Goal: Information Seeking & Learning: Learn about a topic

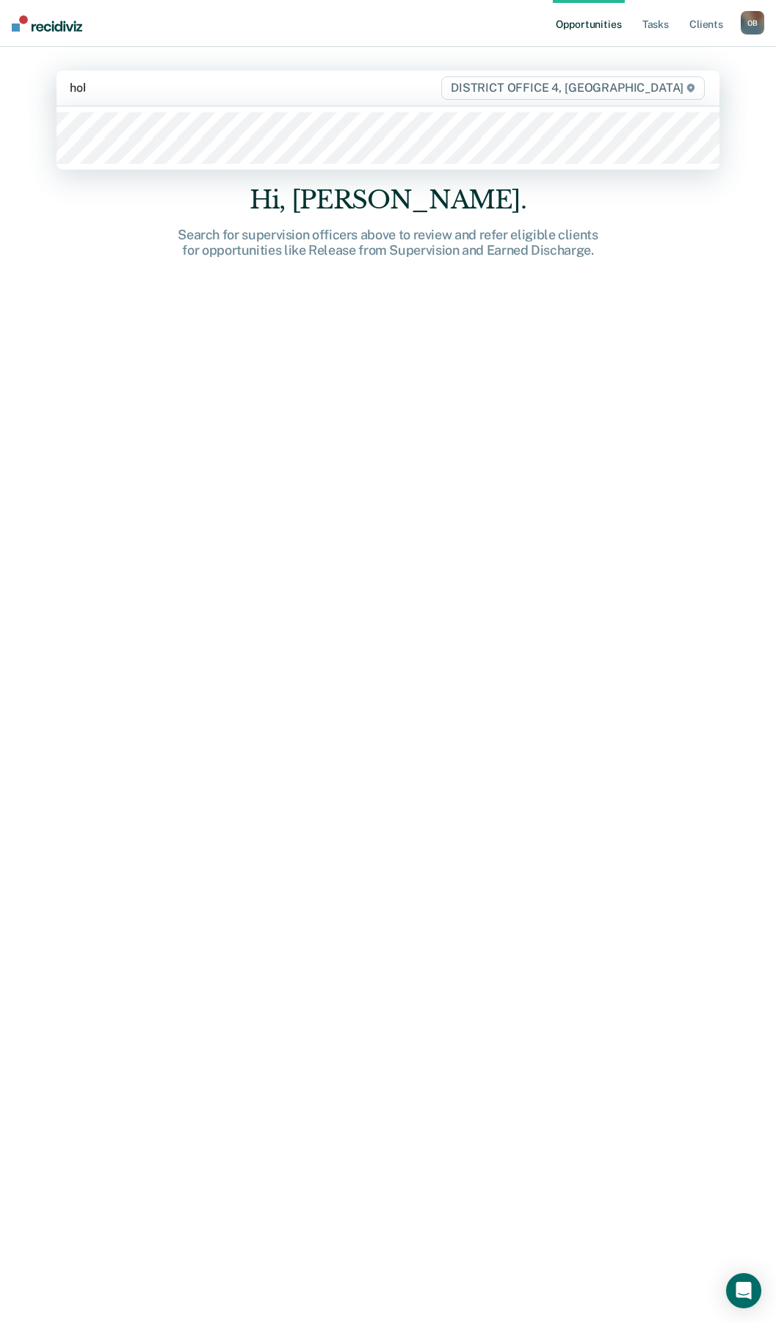
type input "hobb"
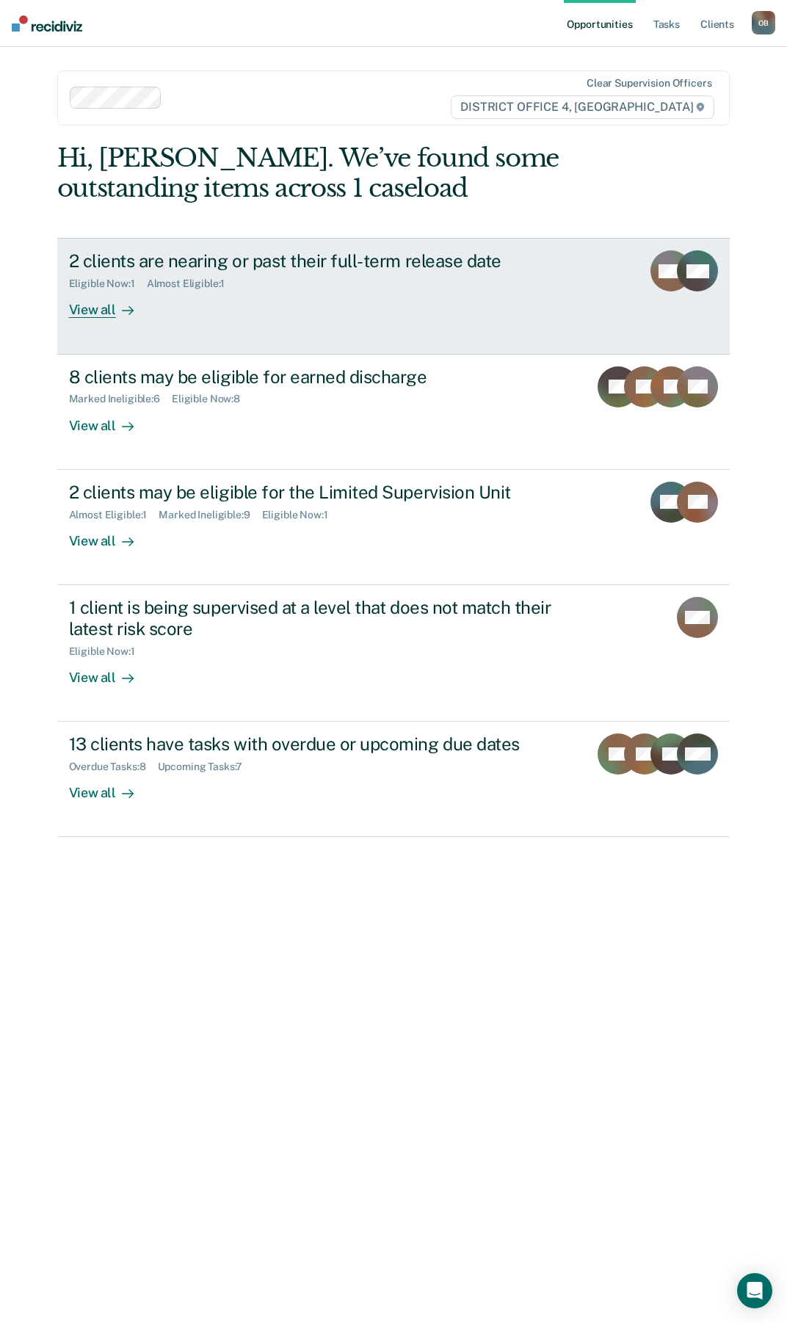
click at [106, 311] on div "View all" at bounding box center [110, 304] width 82 height 29
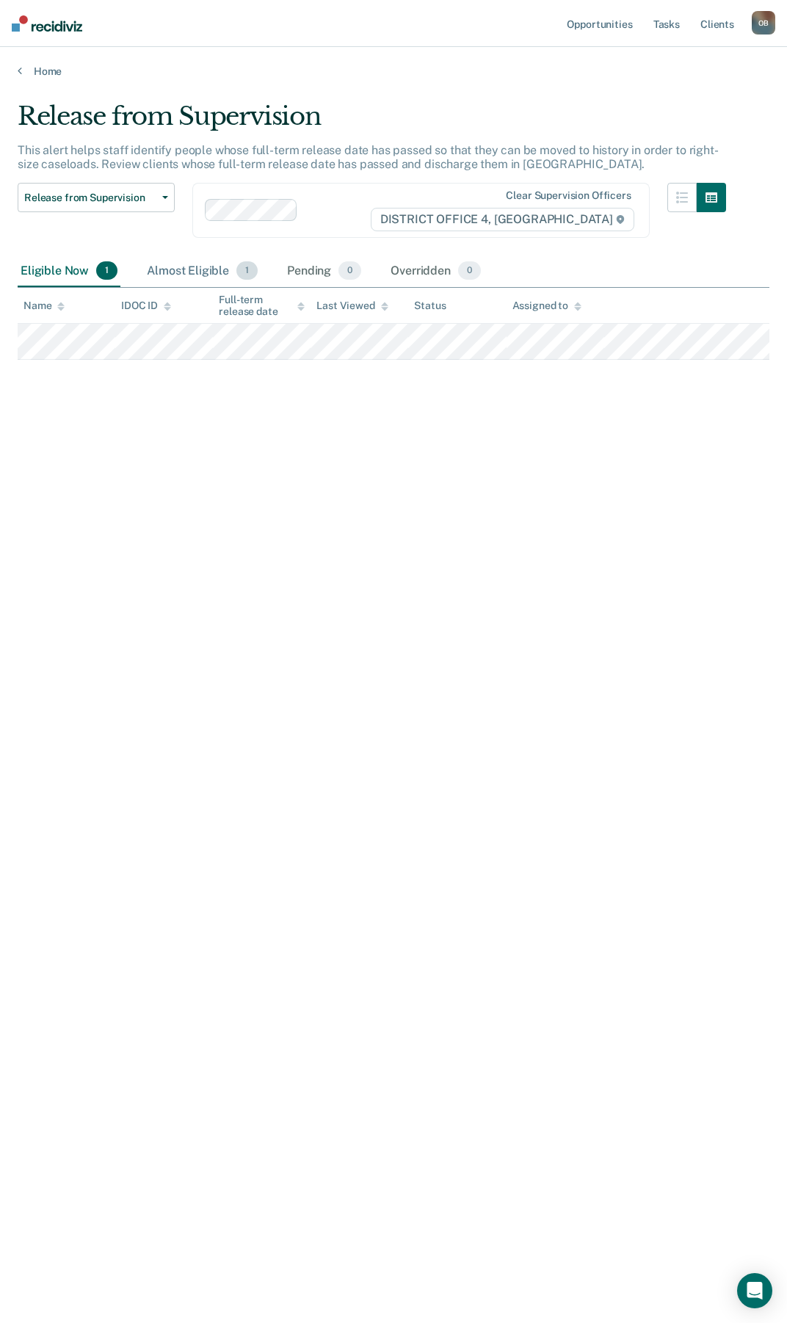
click at [192, 267] on div "Almost Eligible 1" at bounding box center [202, 272] width 117 height 32
click at [45, 268] on div "Eligible Now 1" at bounding box center [69, 272] width 103 height 32
click at [34, 66] on link "Home" at bounding box center [394, 71] width 752 height 13
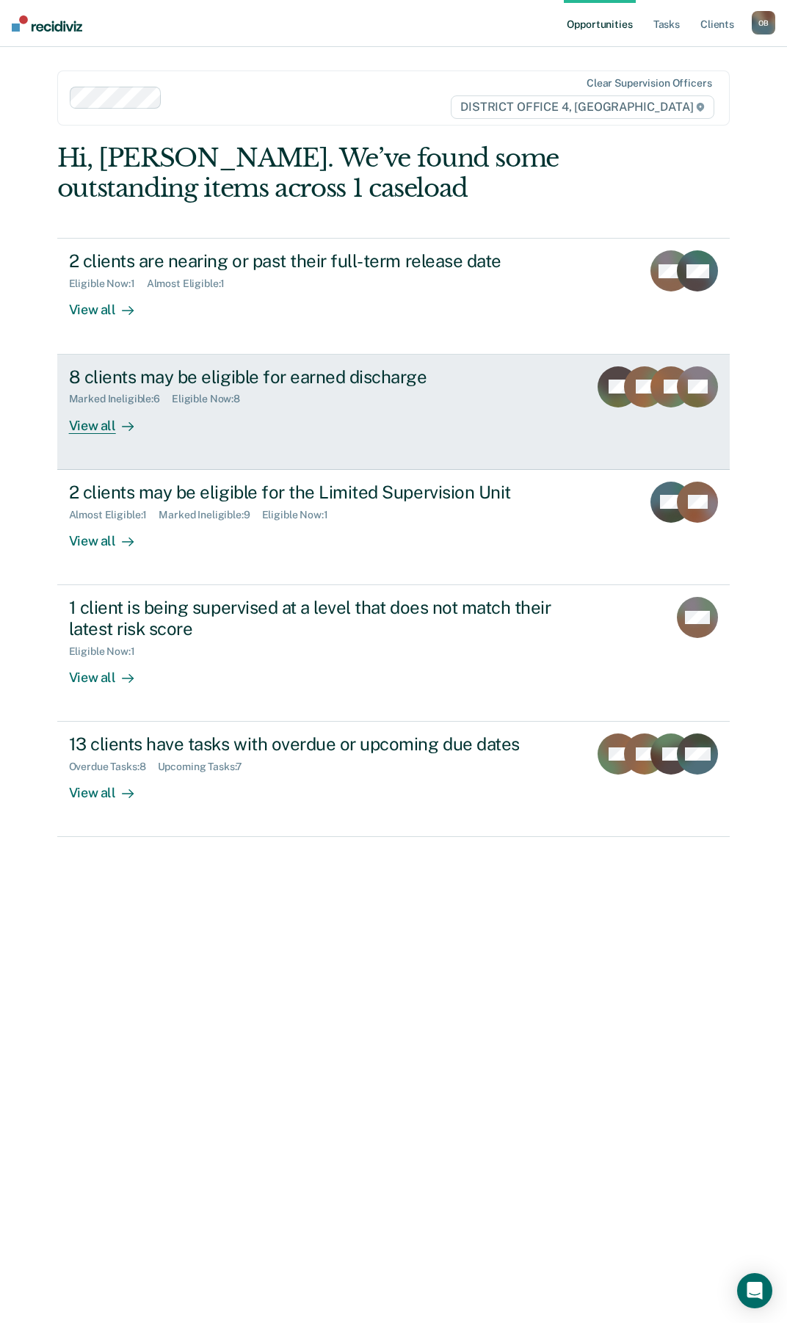
click at [93, 429] on div "View all" at bounding box center [110, 419] width 82 height 29
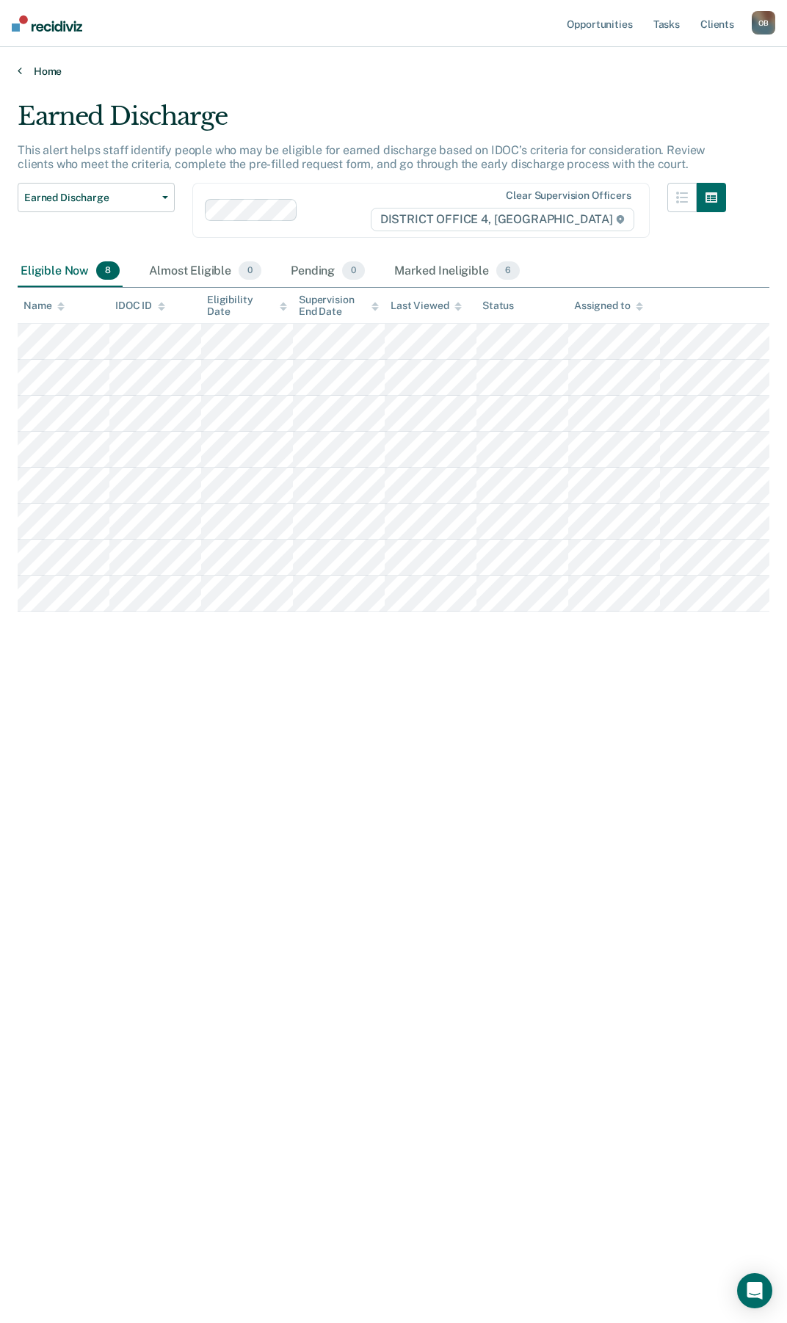
click at [43, 70] on link "Home" at bounding box center [394, 71] width 752 height 13
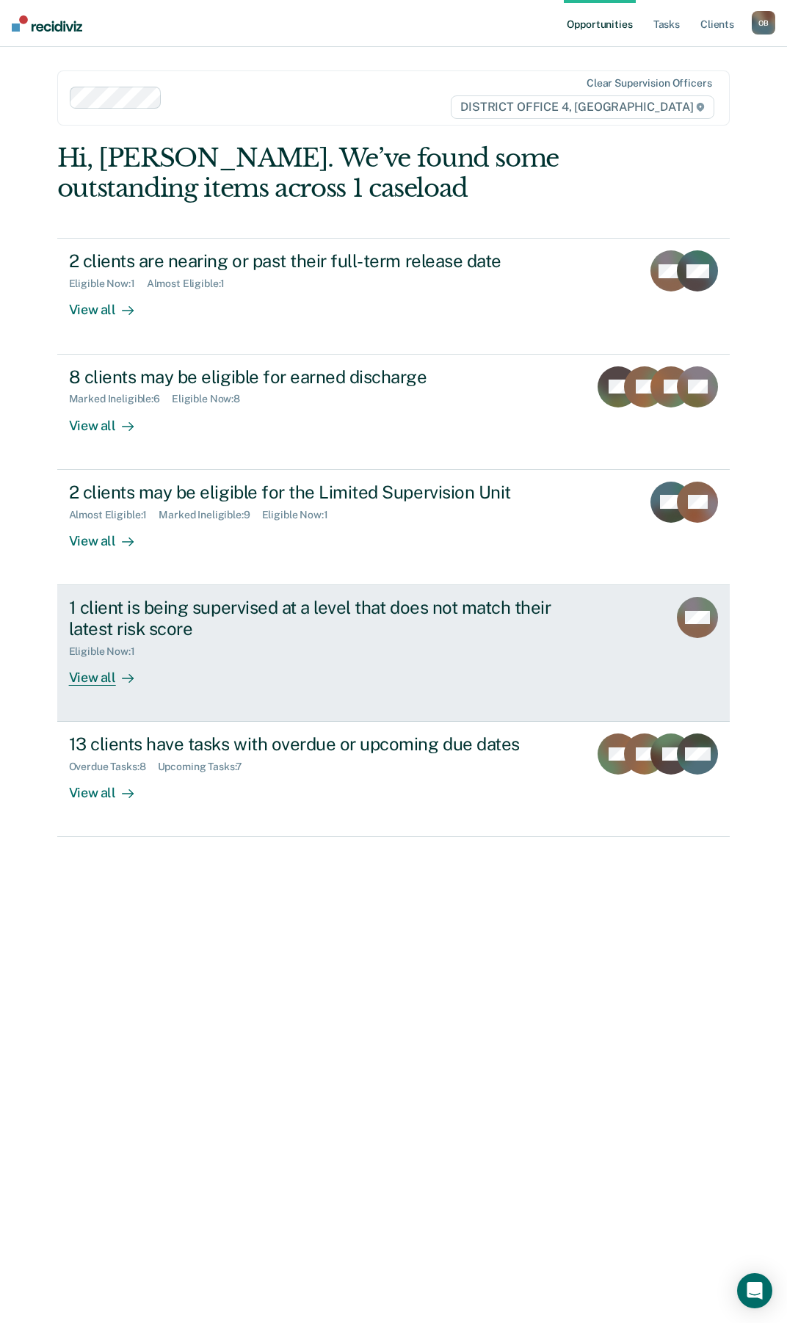
click at [81, 679] on div "View all" at bounding box center [110, 671] width 82 height 29
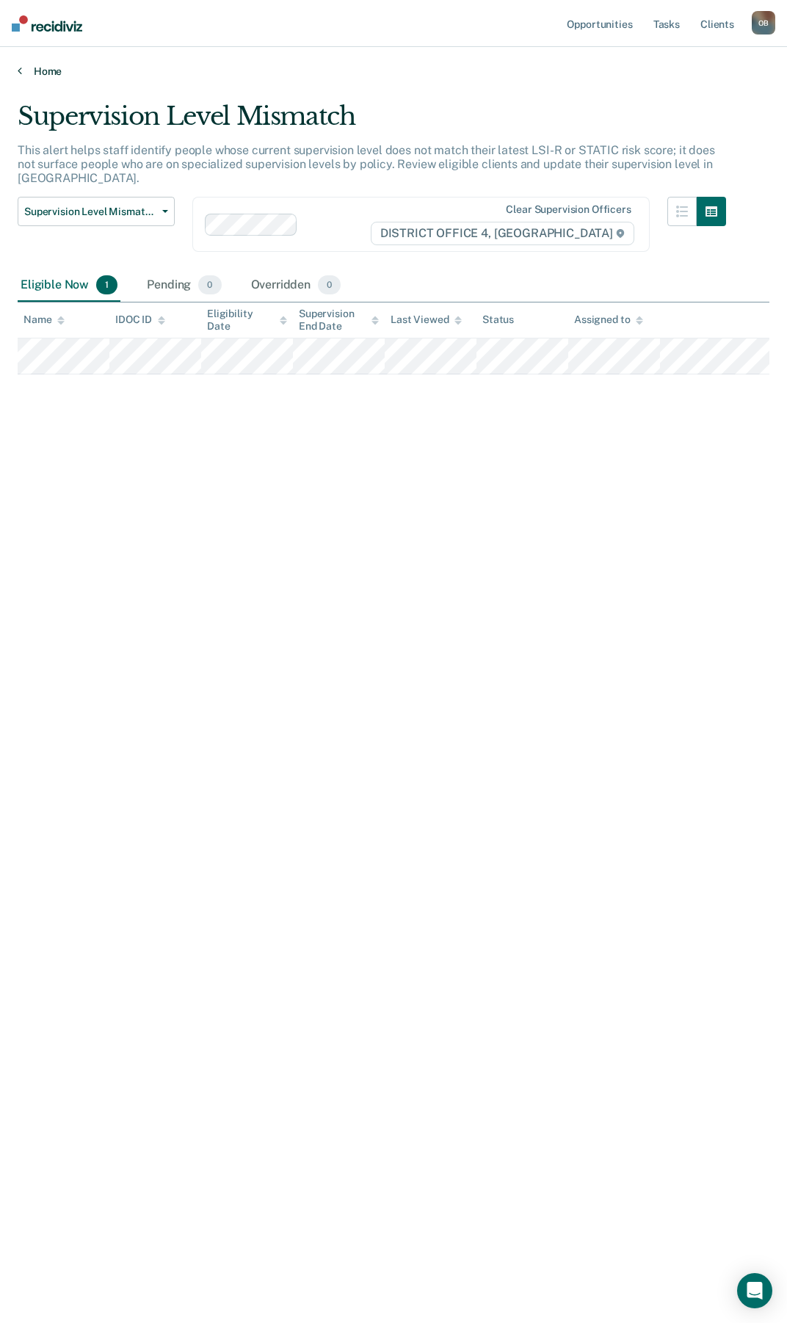
click at [46, 74] on link "Home" at bounding box center [394, 71] width 752 height 13
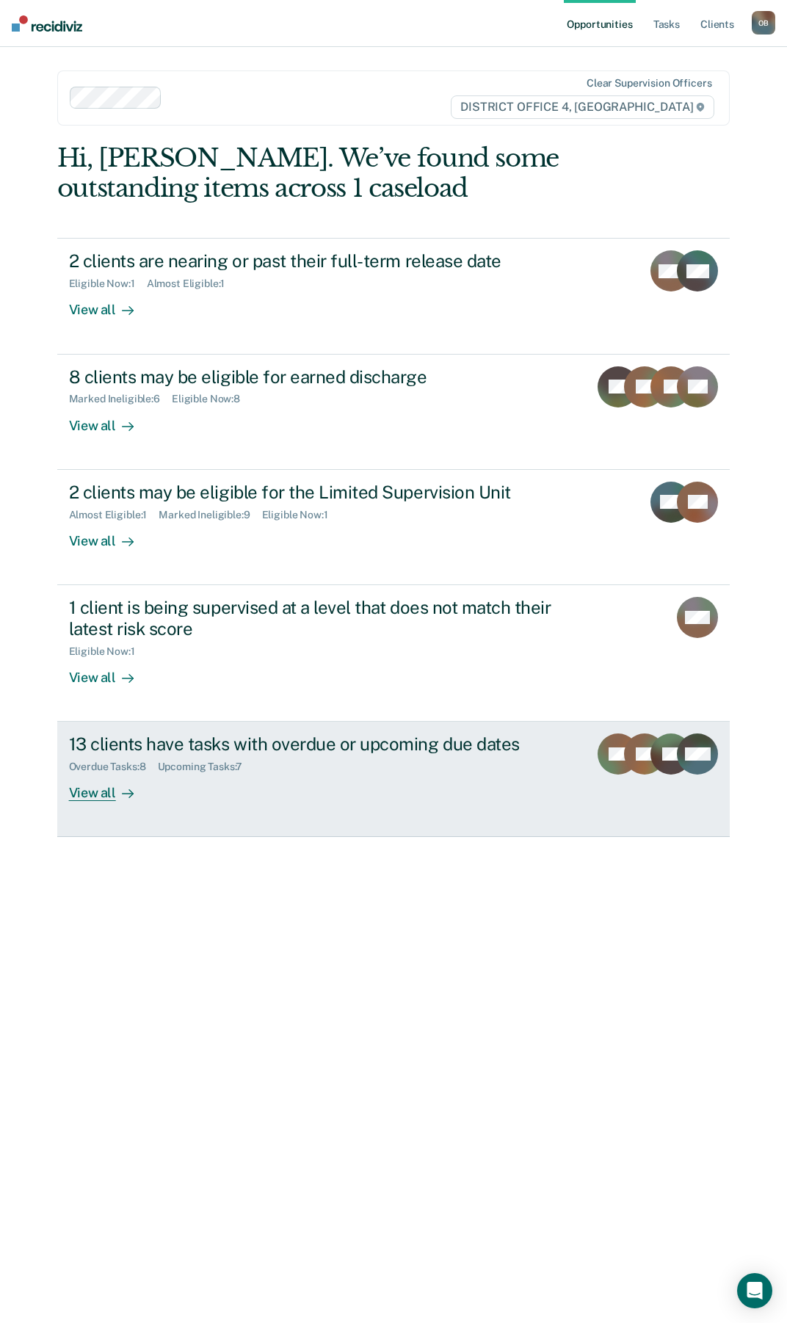
click at [89, 791] on div "View all" at bounding box center [110, 787] width 82 height 29
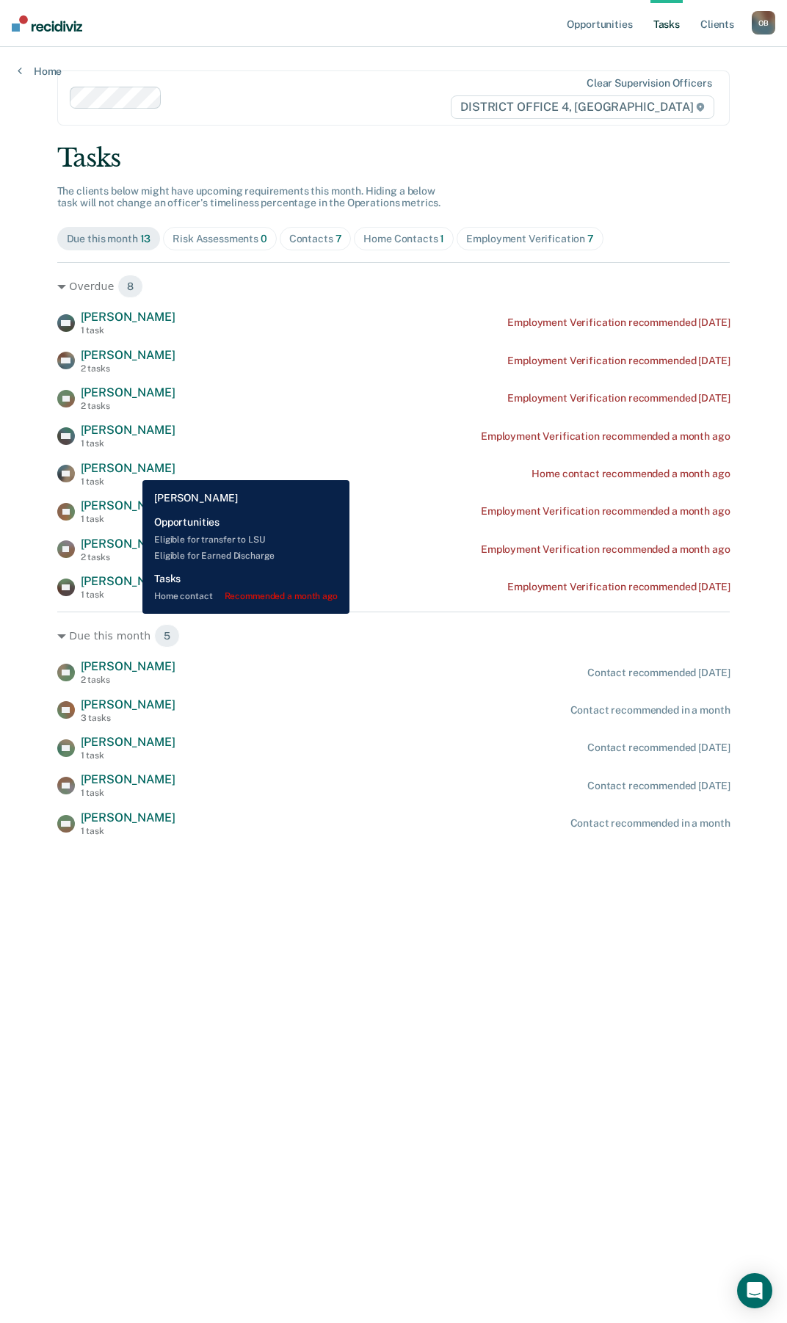
click at [131, 469] on span "[PERSON_NAME]" at bounding box center [128, 468] width 95 height 14
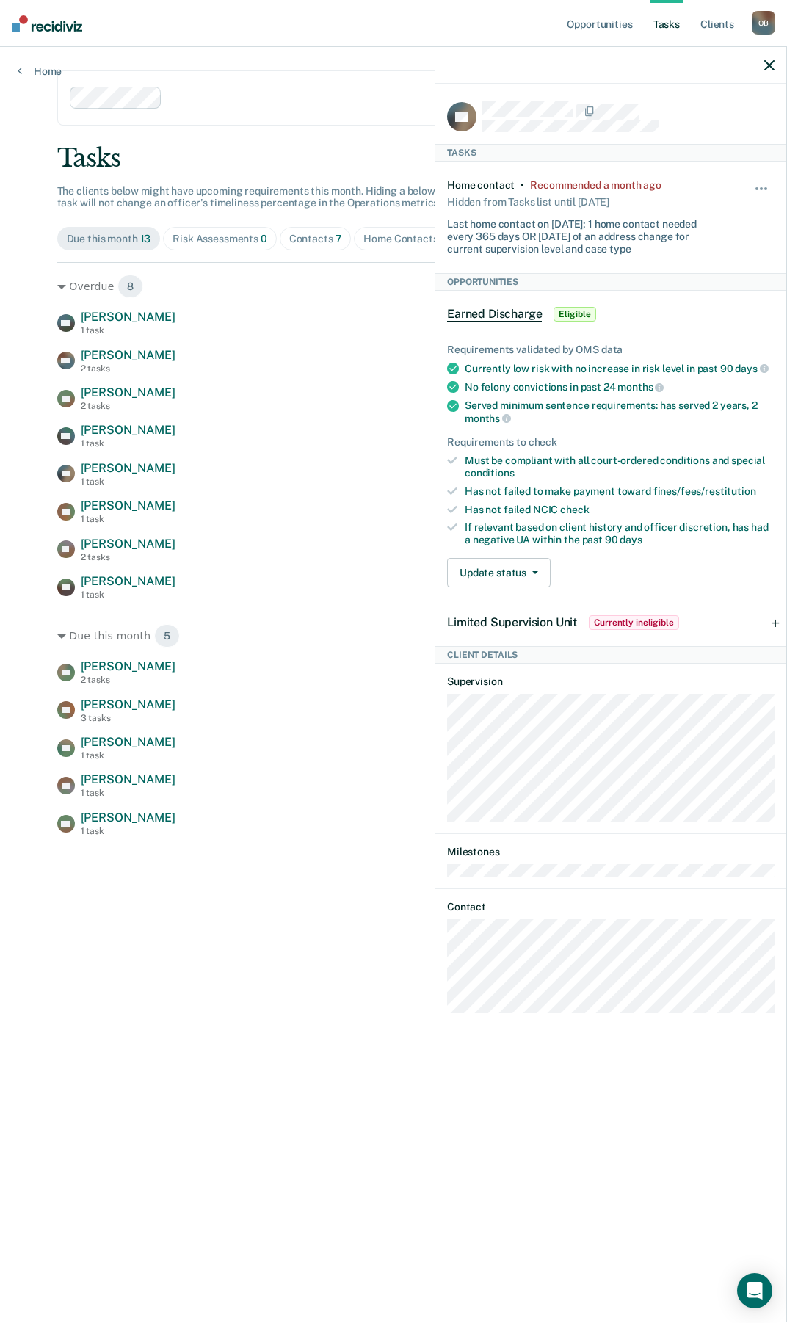
drag, startPoint x: 766, startPoint y: 63, endPoint x: 692, endPoint y: 79, distance: 75.2
click at [766, 63] on icon "button" at bounding box center [769, 65] width 10 height 10
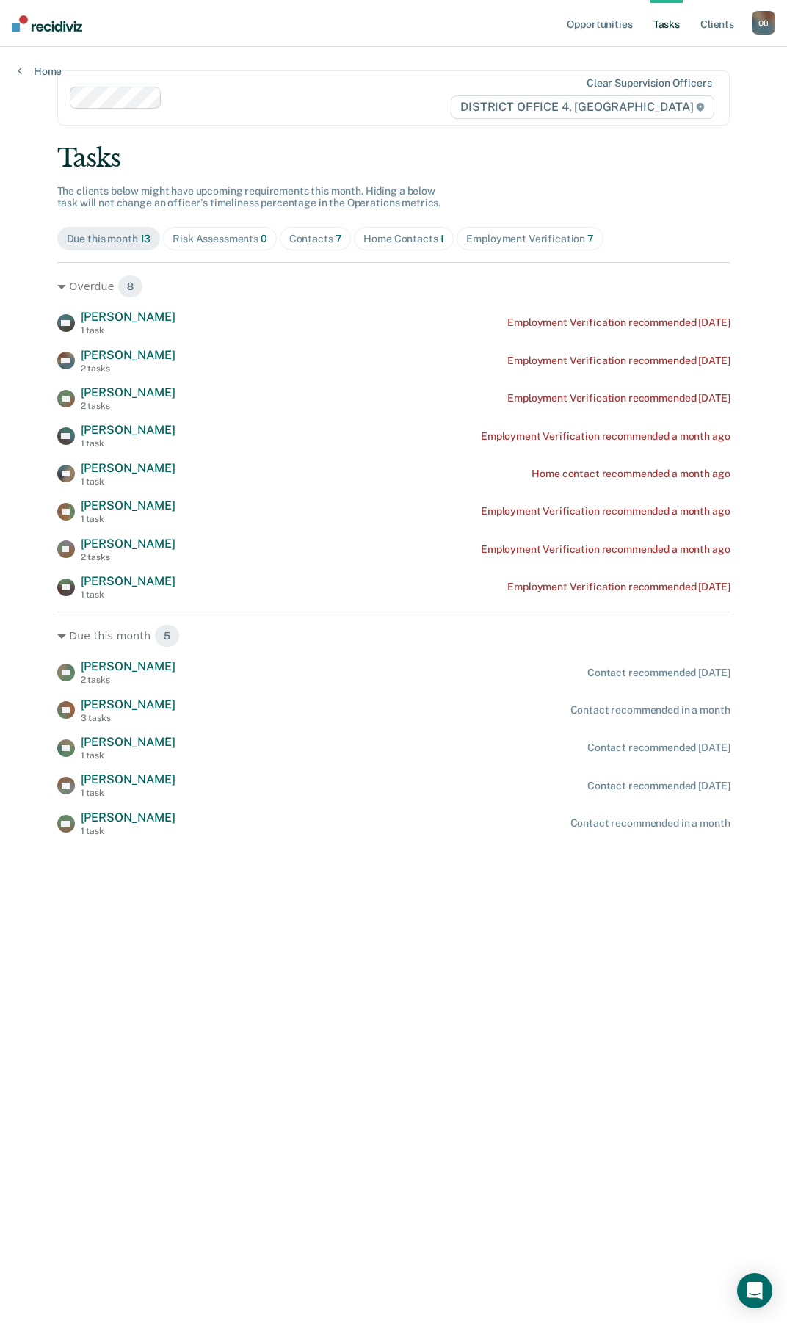
click at [322, 243] on div "Contacts 7" at bounding box center [315, 239] width 53 height 12
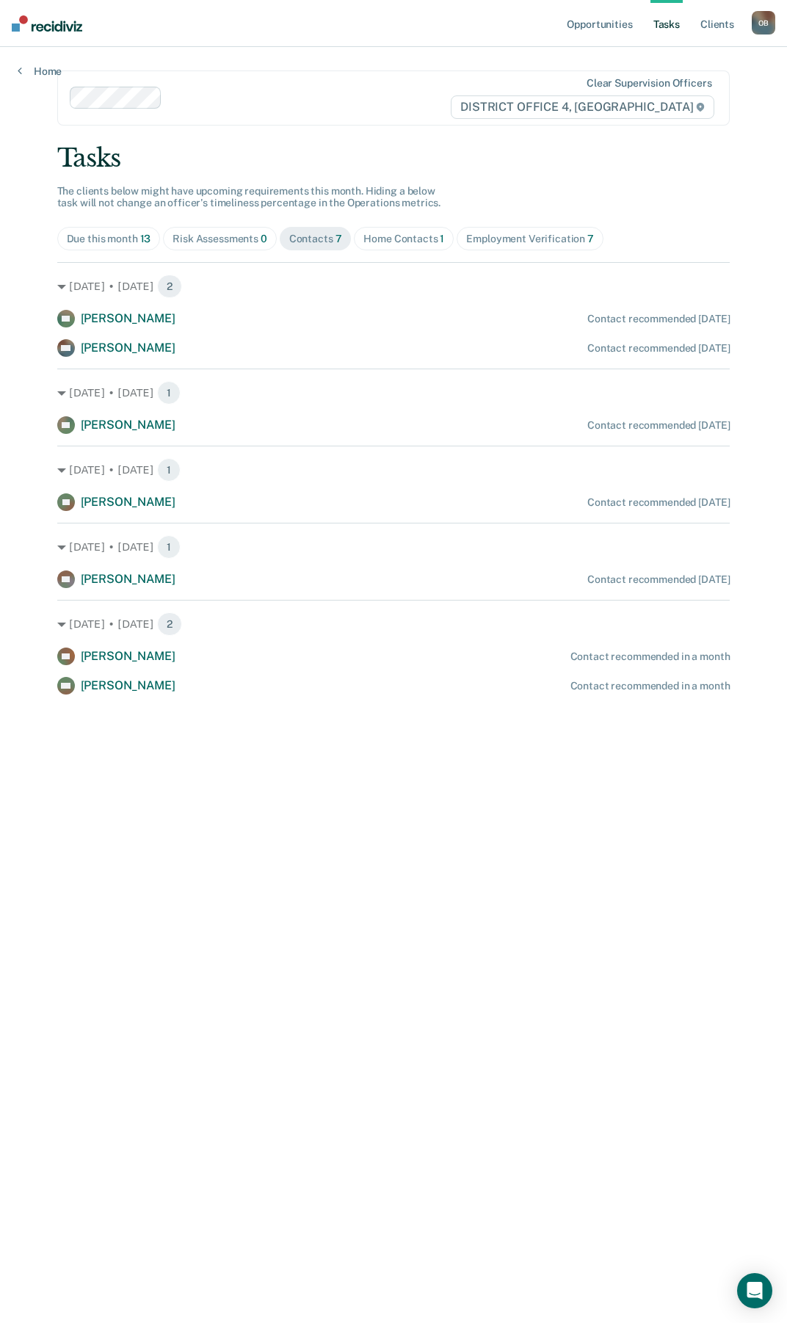
click at [113, 241] on div "Due this month 13" at bounding box center [109, 239] width 84 height 12
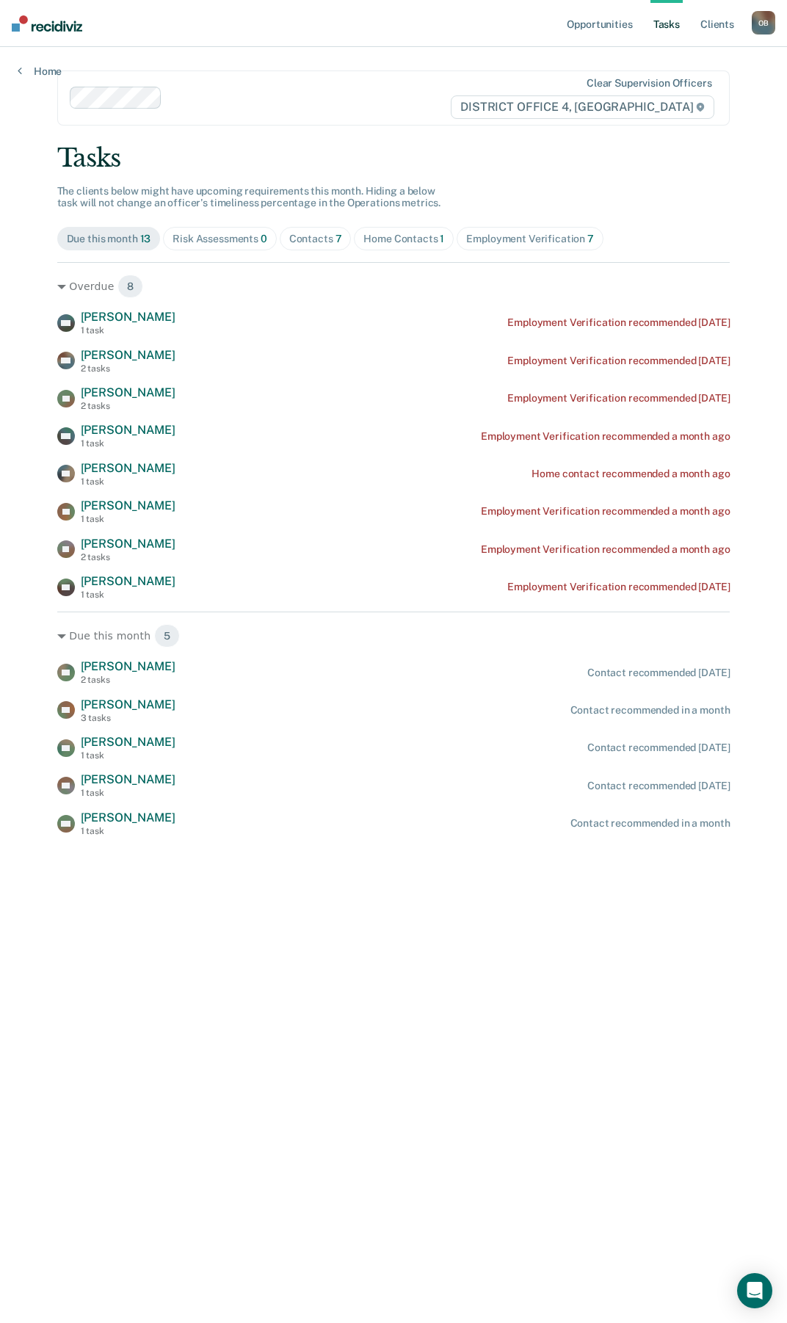
click at [286, 145] on div "Tasks" at bounding box center [393, 158] width 673 height 30
click at [43, 72] on link "Home" at bounding box center [40, 71] width 44 height 13
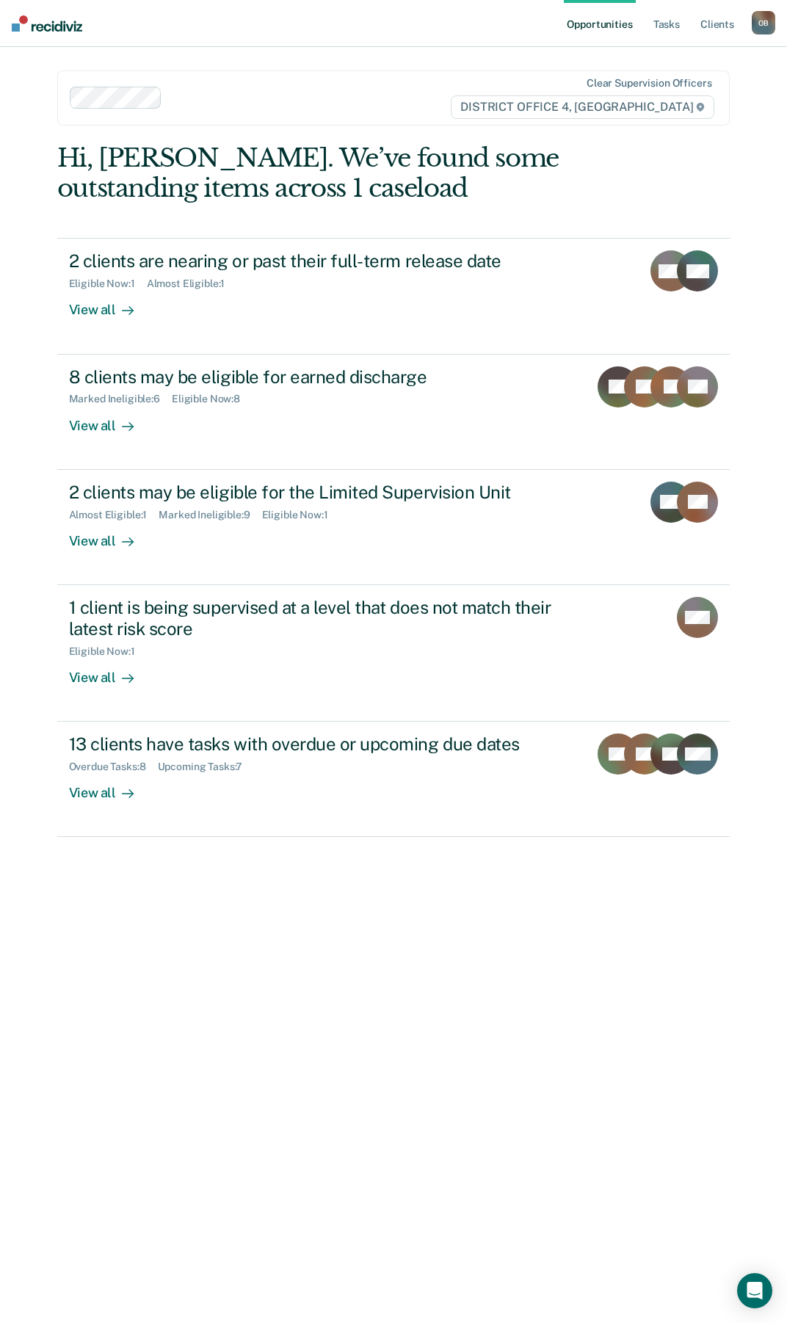
click at [37, 458] on div "Opportunities Tasks Client s [PERSON_NAME] O B Profile How it works Log Out Cle…" at bounding box center [393, 661] width 787 height 1323
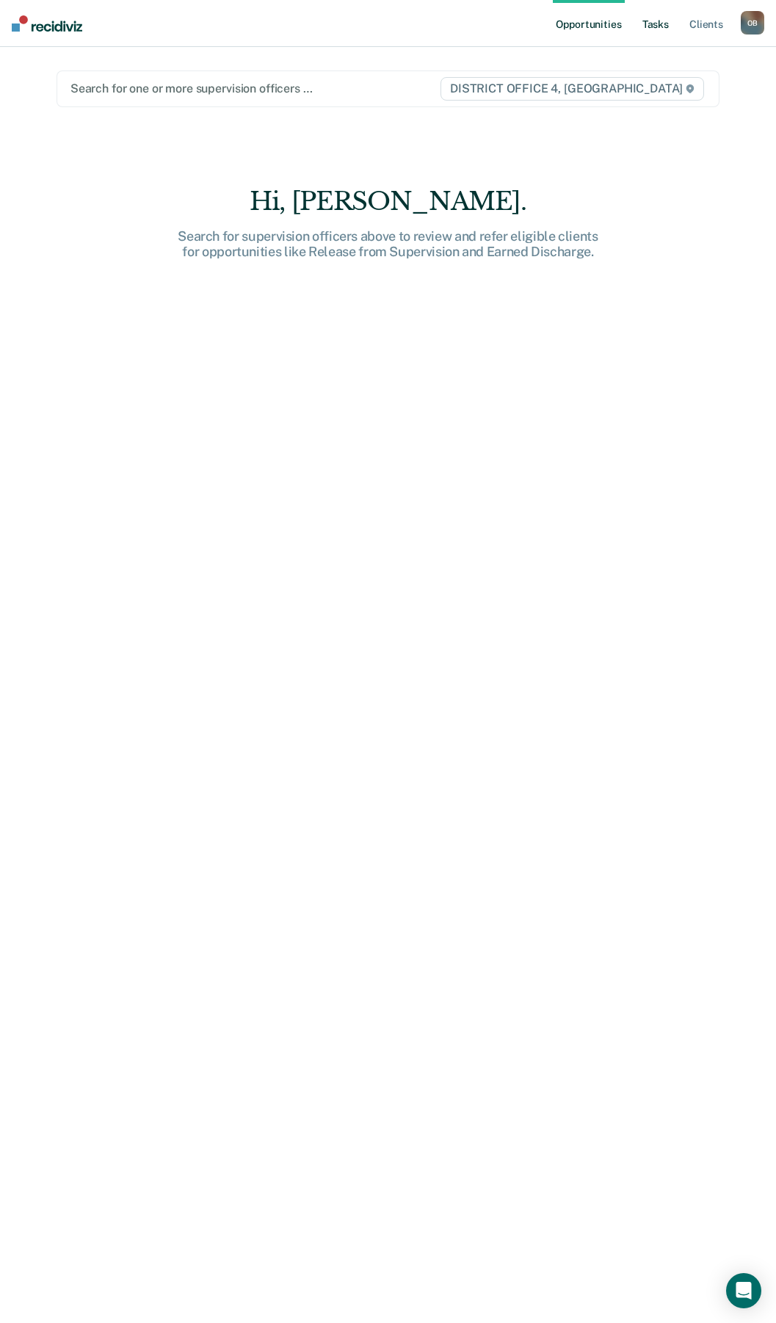
click at [655, 25] on link "Tasks" at bounding box center [656, 23] width 32 height 47
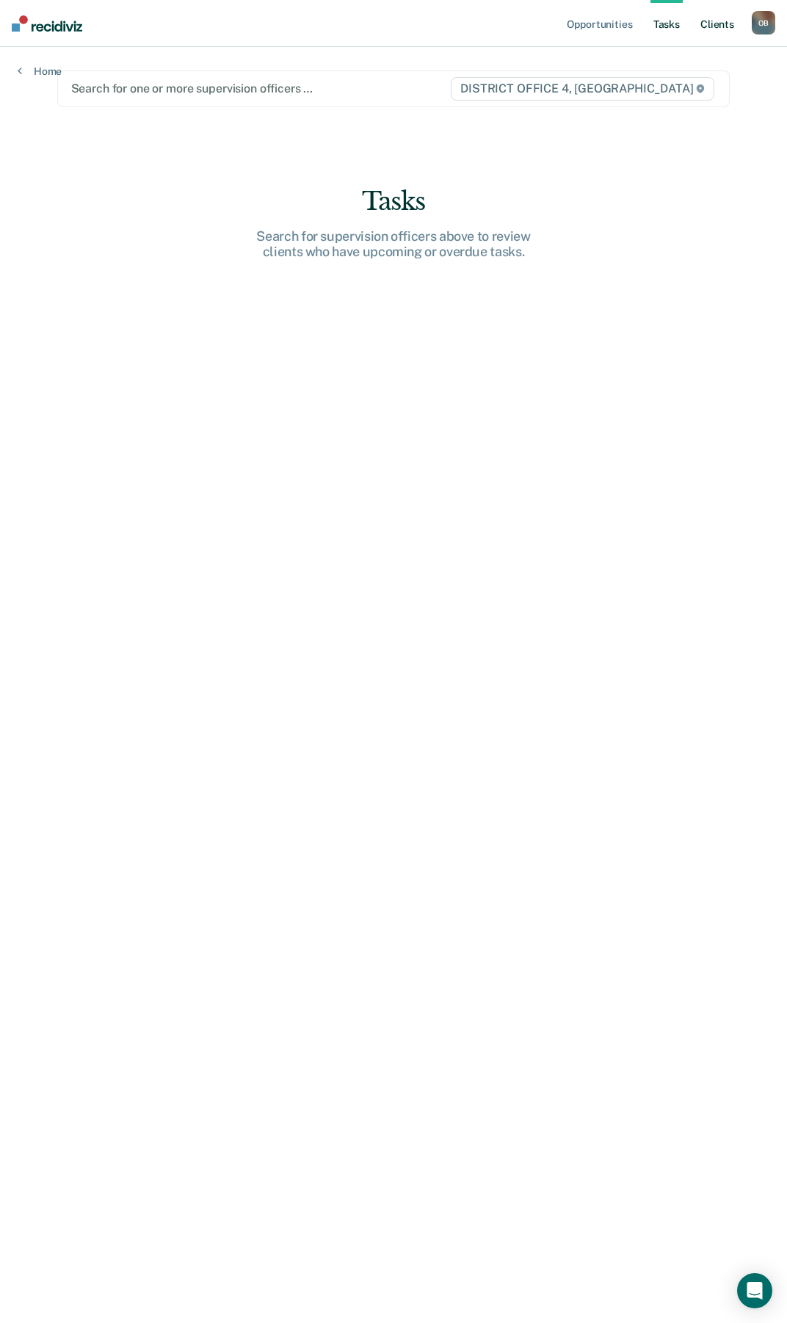
click at [720, 25] on link "Client s" at bounding box center [718, 23] width 40 height 47
click at [726, 26] on link "Client s" at bounding box center [718, 23] width 40 height 47
click at [280, 101] on div "Search for one or more supervision officers … DISTRICT OFFICE 4, [GEOGRAPHIC_DA…" at bounding box center [393, 88] width 673 height 37
click at [280, 97] on div "Search for one or more supervision officers …" at bounding box center [261, 89] width 382 height 20
click at [267, 93] on div at bounding box center [260, 88] width 379 height 17
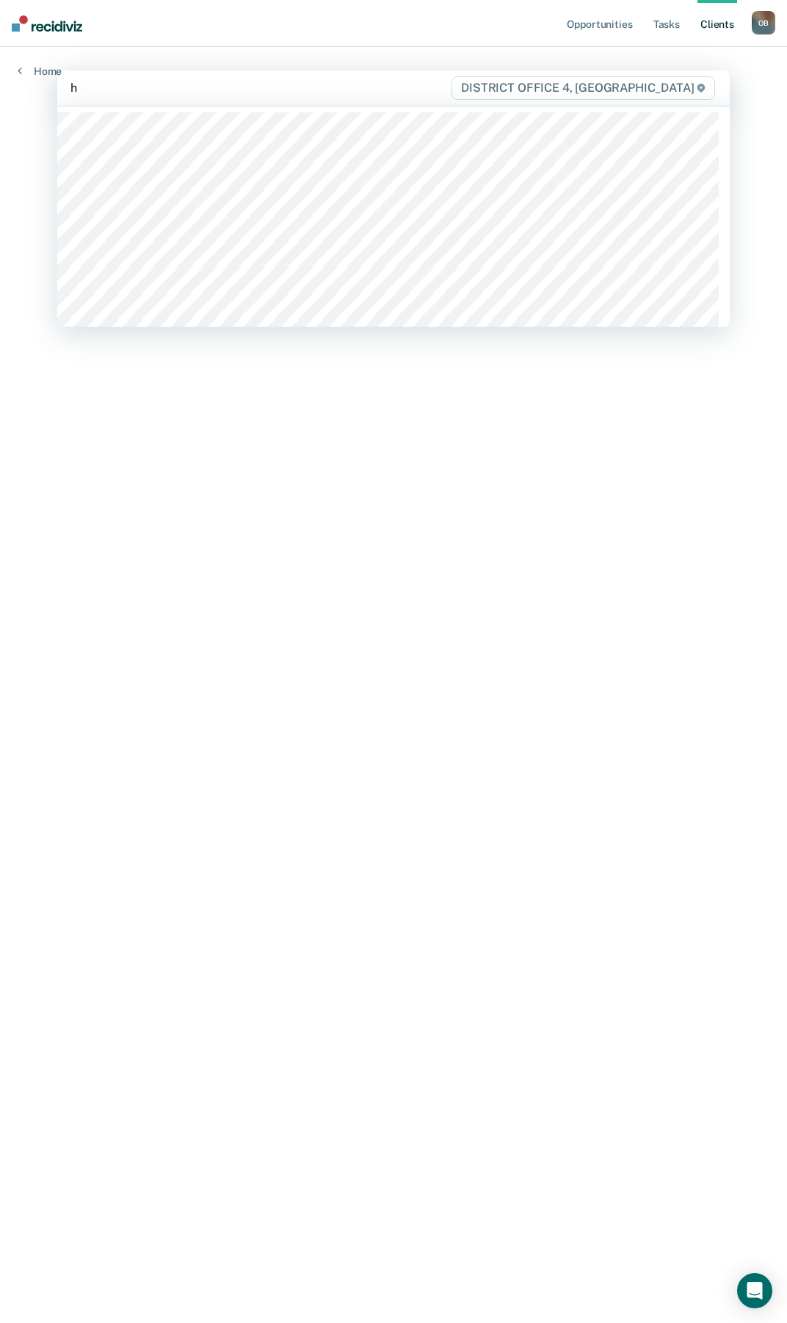
type input "ho"
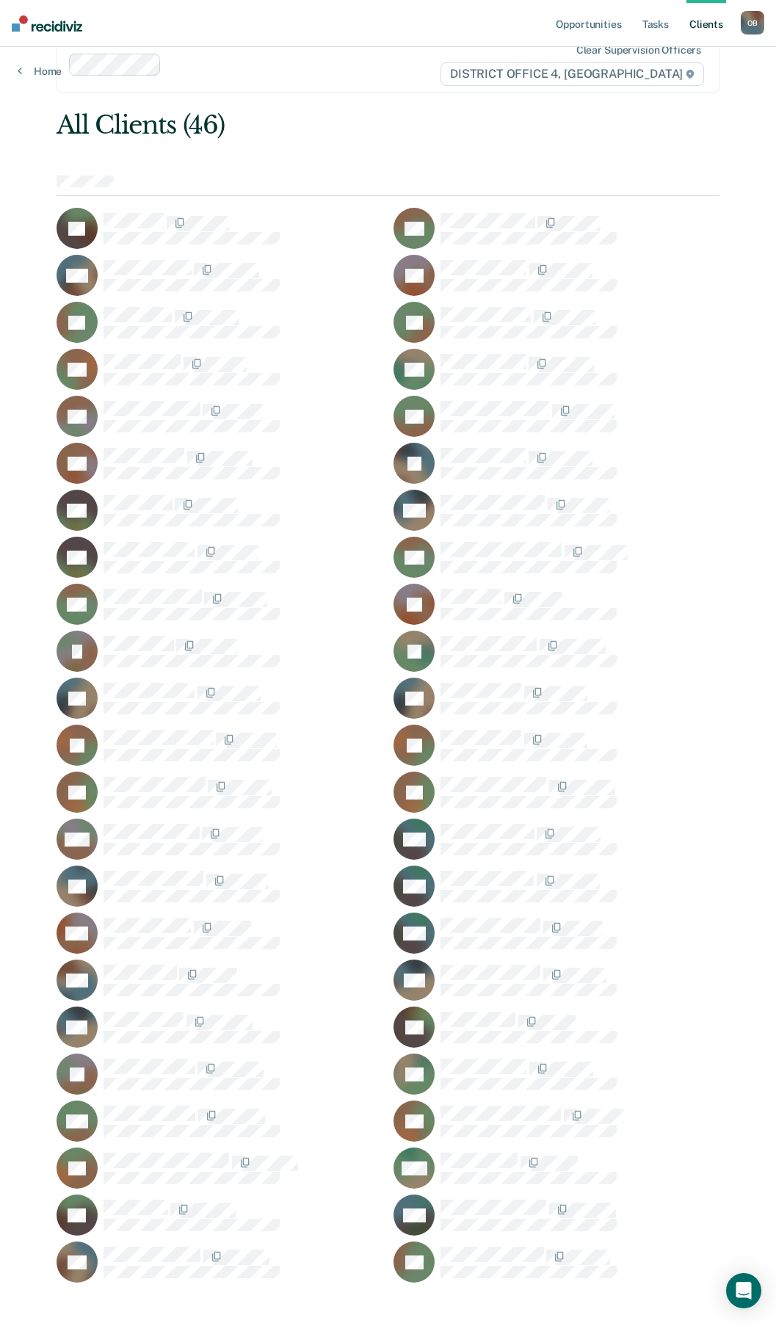
scroll to position [49, 0]
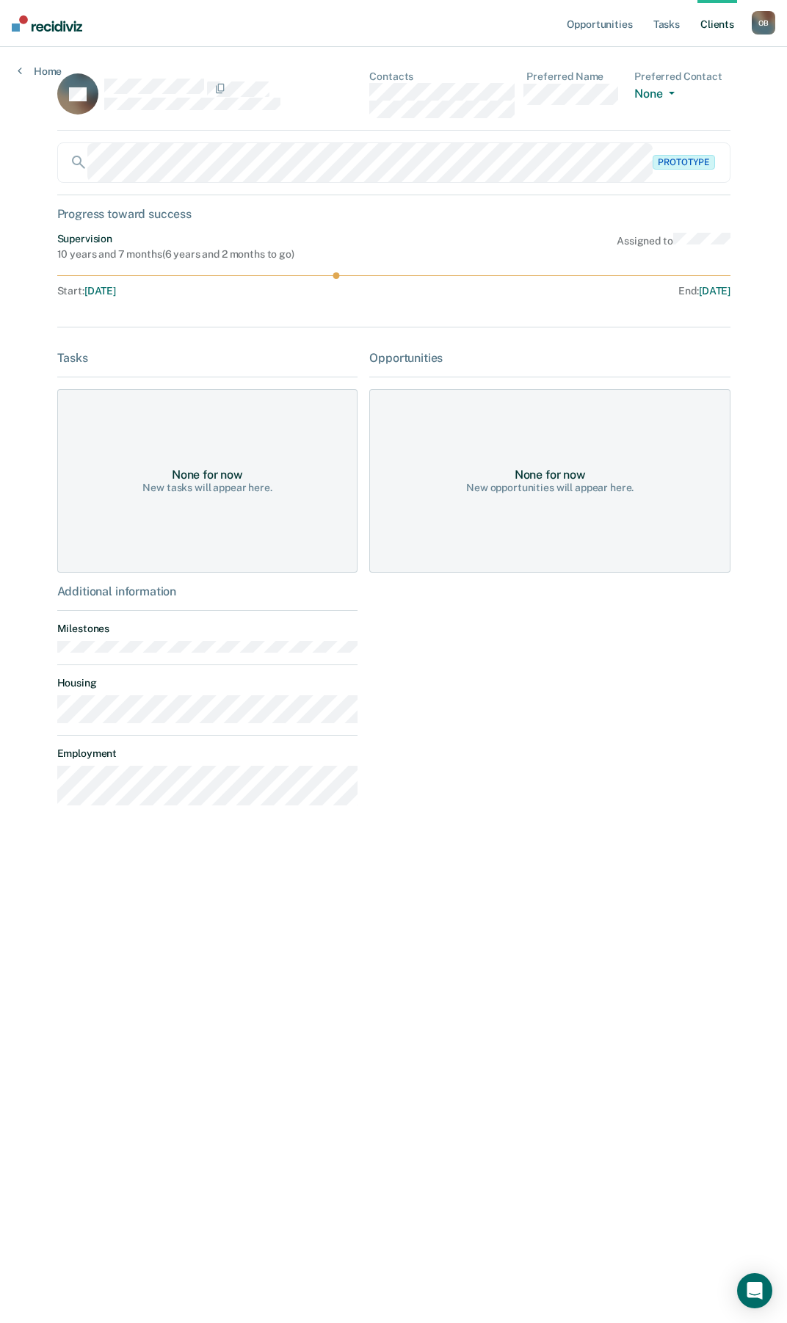
click at [272, 455] on div "None for now New tasks will appear here." at bounding box center [207, 481] width 301 height 184
click at [542, 460] on div "None for now New opportunities will appear here." at bounding box center [549, 481] width 361 height 184
